Goal: Information Seeking & Learning: Learn about a topic

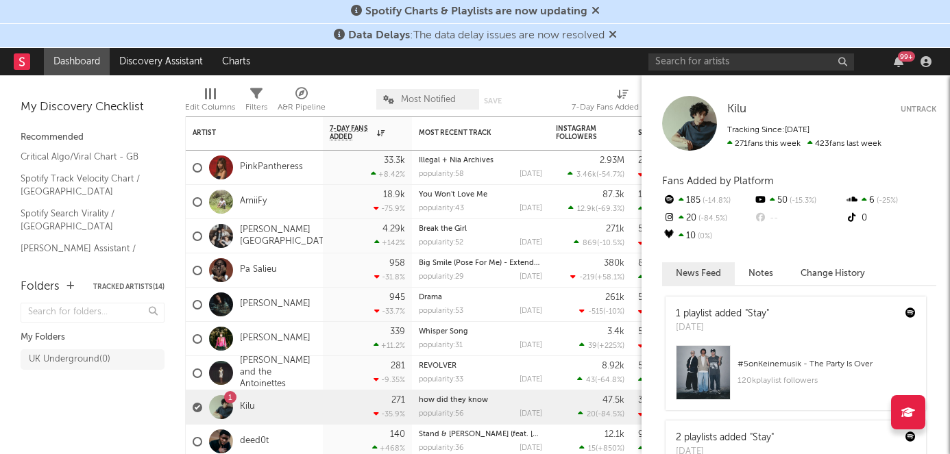
click at [814, 365] on div "# 5 on Keinemusik - The Party Is Over" at bounding box center [827, 364] width 178 height 16
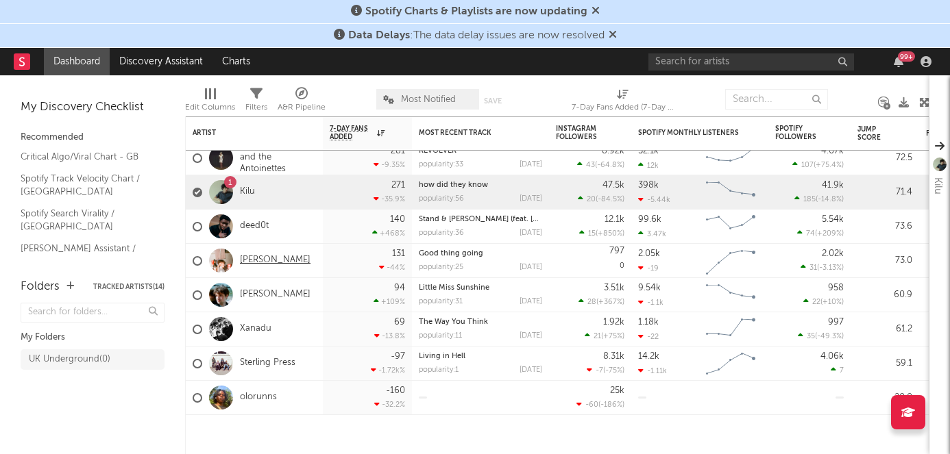
click at [291, 265] on link "[PERSON_NAME]" at bounding box center [275, 261] width 71 height 12
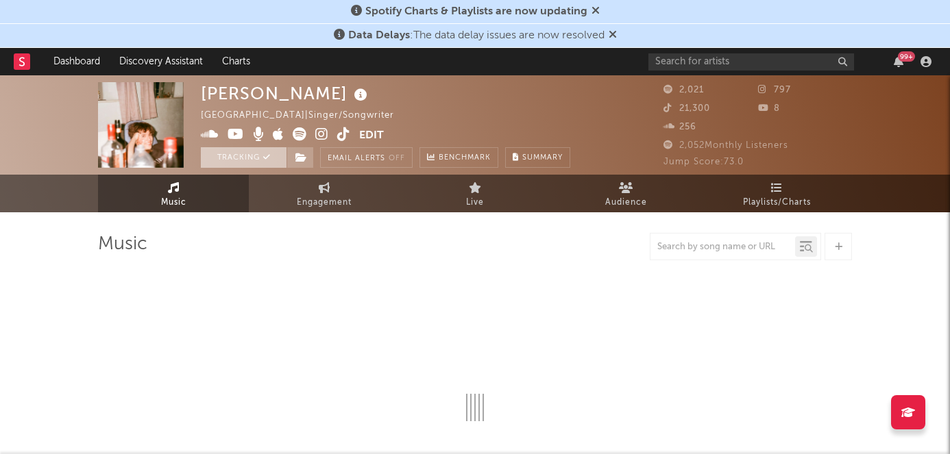
select select "6m"
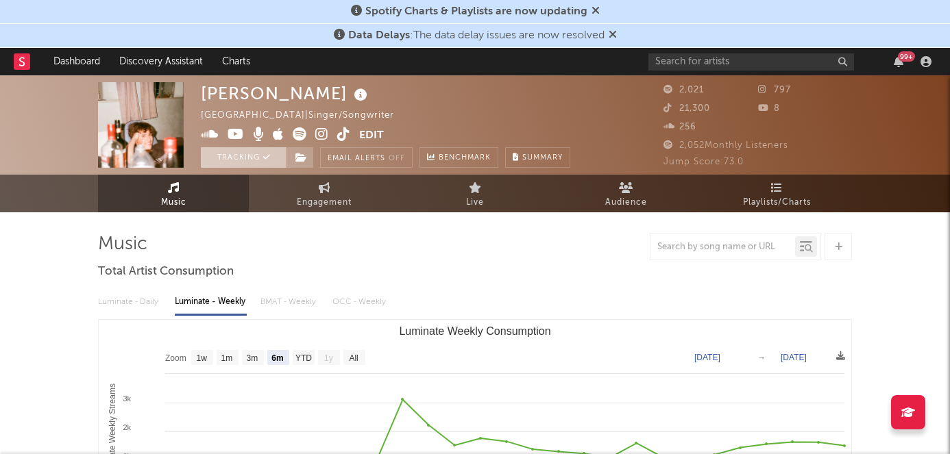
click at [262, 154] on button "Tracking" at bounding box center [244, 157] width 86 height 21
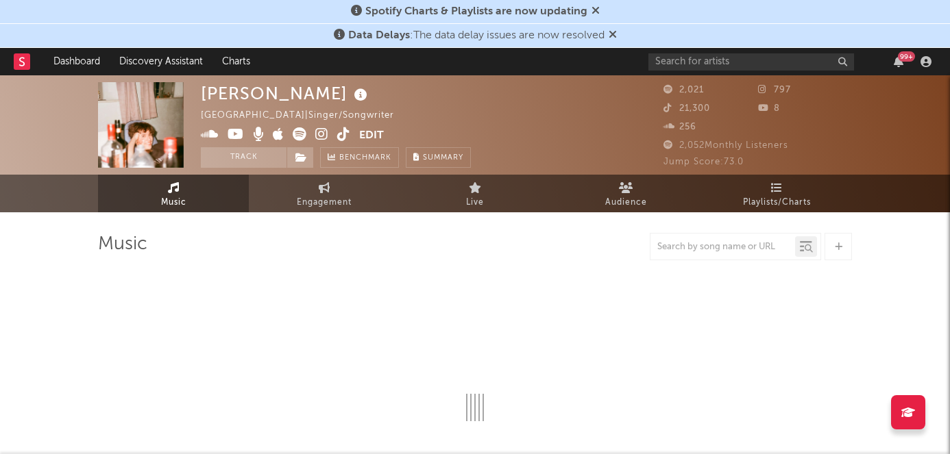
select select "6m"
